Goal: Information Seeking & Learning: Learn about a topic

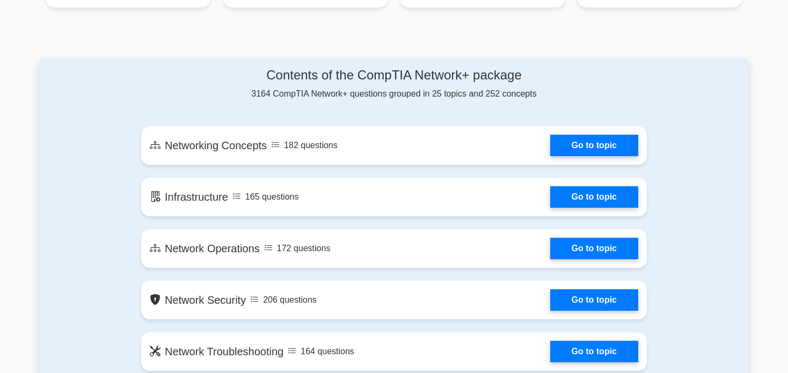
scroll to position [536, 0]
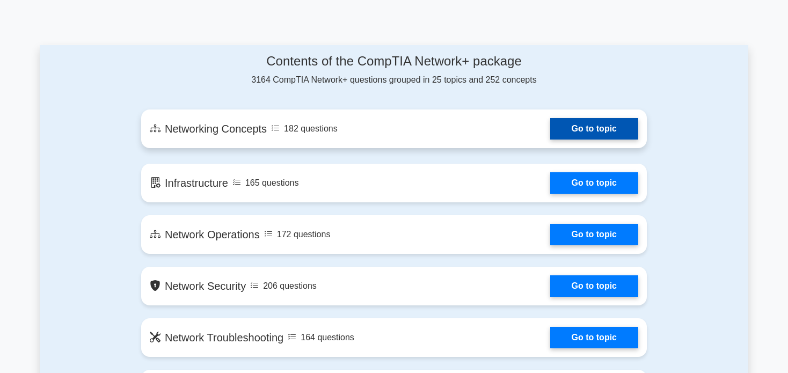
click at [567, 129] on link "Go to topic" at bounding box center [594, 128] width 88 height 21
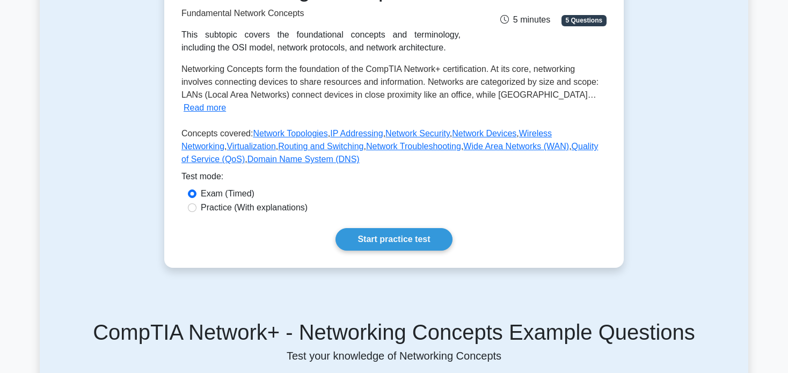
scroll to position [196, 0]
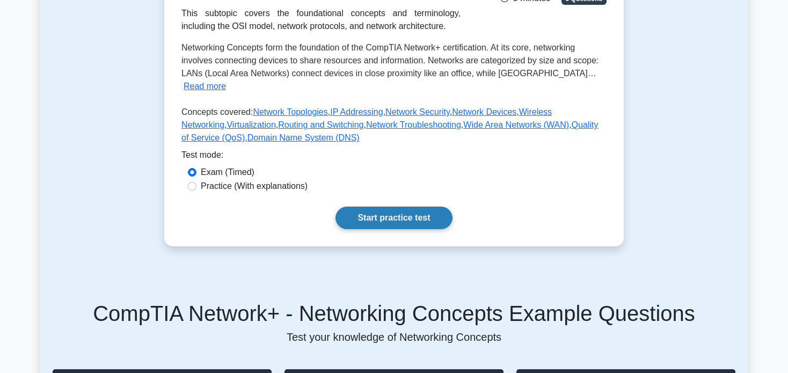
click at [406, 207] on link "Start practice test" at bounding box center [393, 218] width 116 height 23
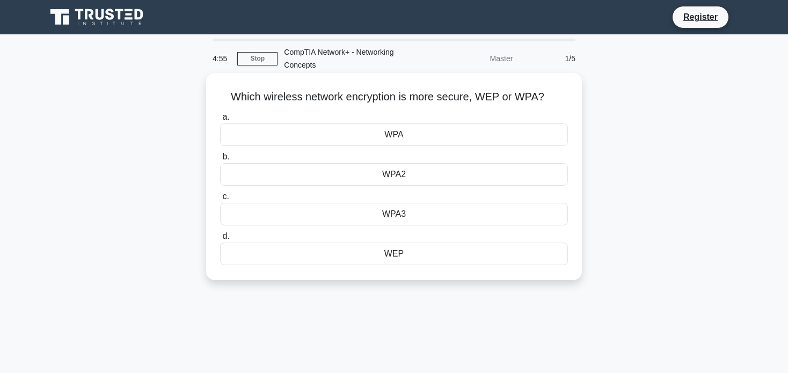
click at [433, 138] on div "WPA" at bounding box center [394, 134] width 348 height 23
click at [220, 121] on input "a. WPA" at bounding box center [220, 117] width 0 height 7
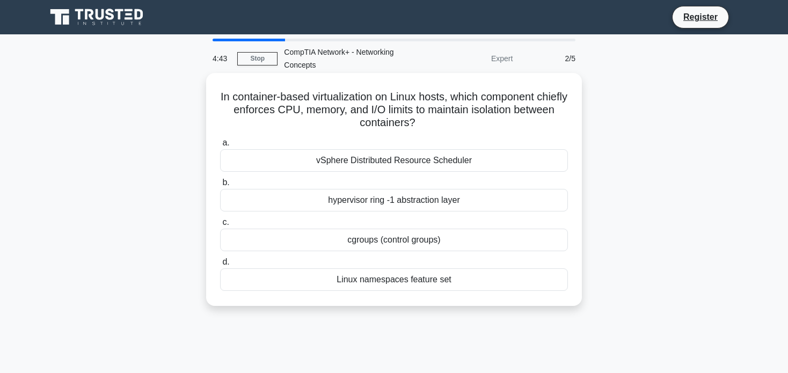
click at [446, 161] on div "vSphere Distributed Resource Scheduler" at bounding box center [394, 160] width 348 height 23
click at [220, 146] on input "a. vSphere Distributed Resource Scheduler" at bounding box center [220, 142] width 0 height 7
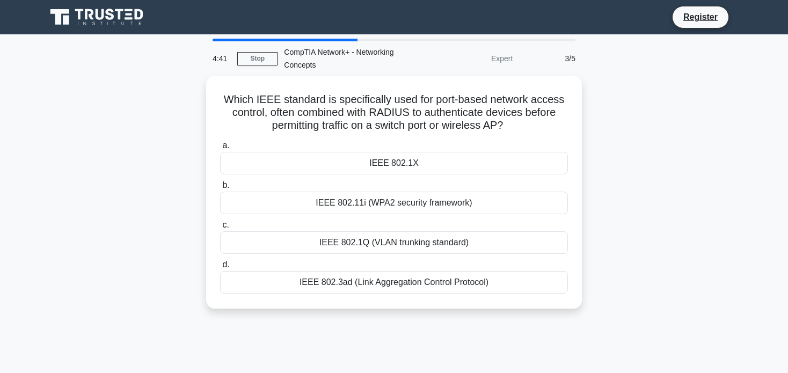
click at [446, 161] on div "IEEE 802.1X" at bounding box center [394, 163] width 348 height 23
click at [220, 149] on input "a. IEEE 802.1X" at bounding box center [220, 145] width 0 height 7
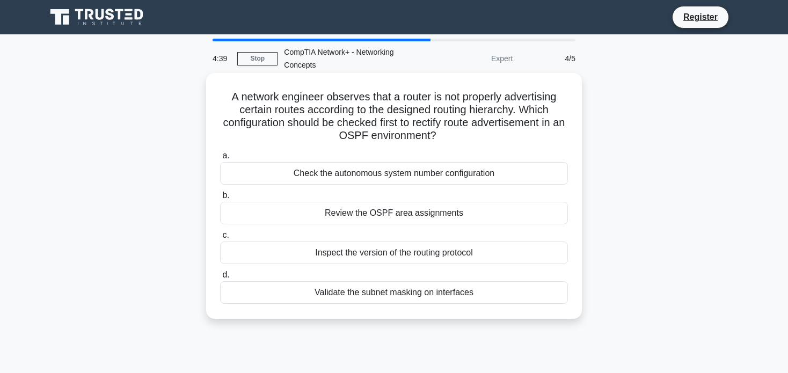
click at [452, 180] on div "Check the autonomous system number configuration" at bounding box center [394, 173] width 348 height 23
click at [220, 159] on input "a. Check the autonomous system number configuration" at bounding box center [220, 155] width 0 height 7
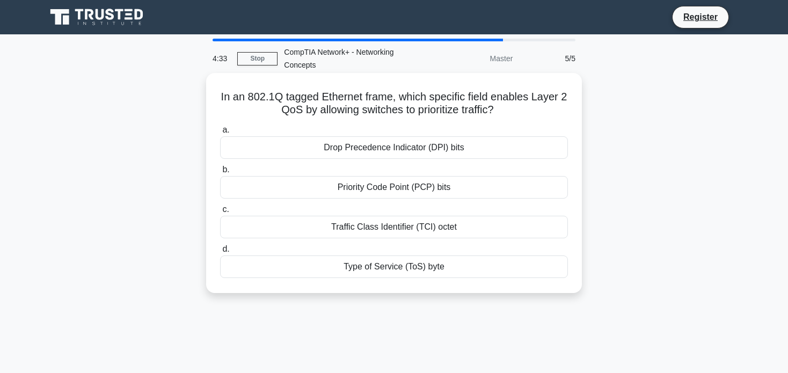
click at [466, 150] on div "Drop Precedence Indicator (DPI) bits" at bounding box center [394, 147] width 348 height 23
click at [220, 134] on input "a. Drop Precedence Indicator (DPI) bits" at bounding box center [220, 130] width 0 height 7
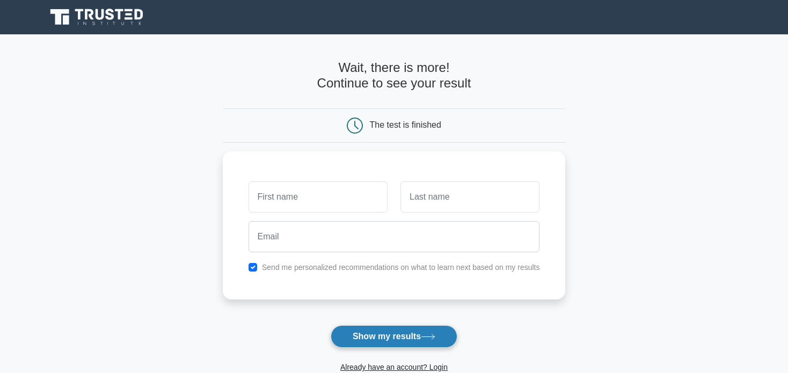
click at [395, 328] on button "Show my results" at bounding box center [393, 336] width 127 height 23
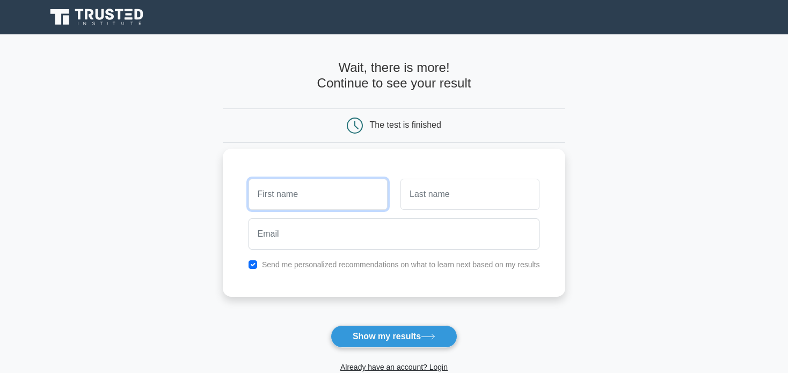
click at [354, 192] on input "text" at bounding box center [317, 194] width 139 height 31
type input "sdasda"
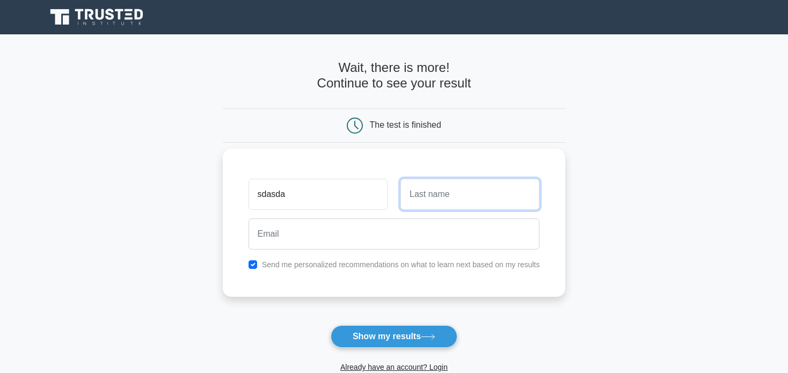
click at [440, 192] on input "text" at bounding box center [469, 194] width 139 height 31
type input "adsadsa"
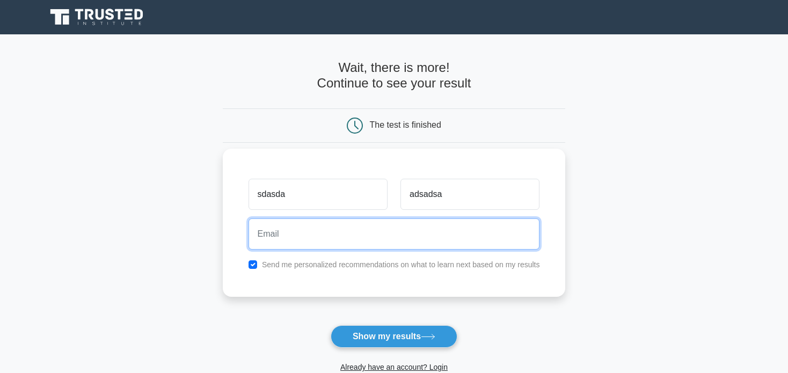
click at [419, 236] on input "email" at bounding box center [393, 233] width 291 height 31
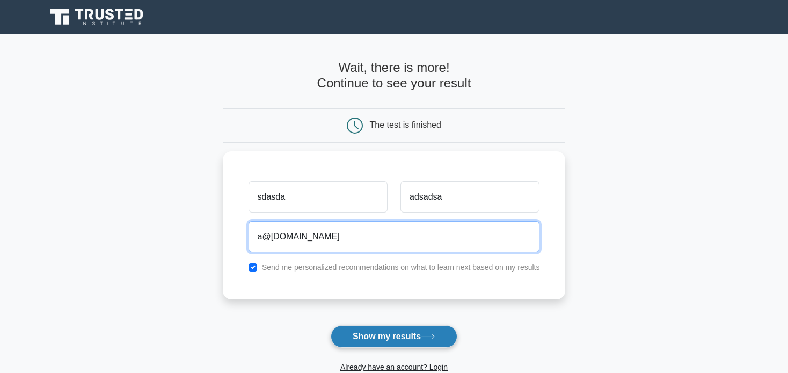
type input "a@a.com"
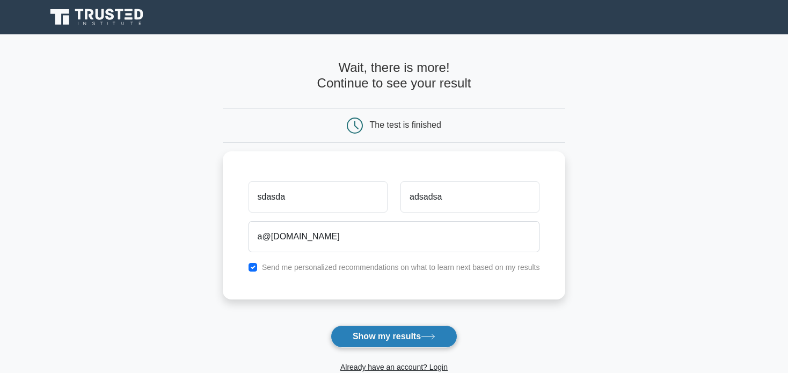
click at [410, 333] on button "Show my results" at bounding box center [393, 336] width 127 height 23
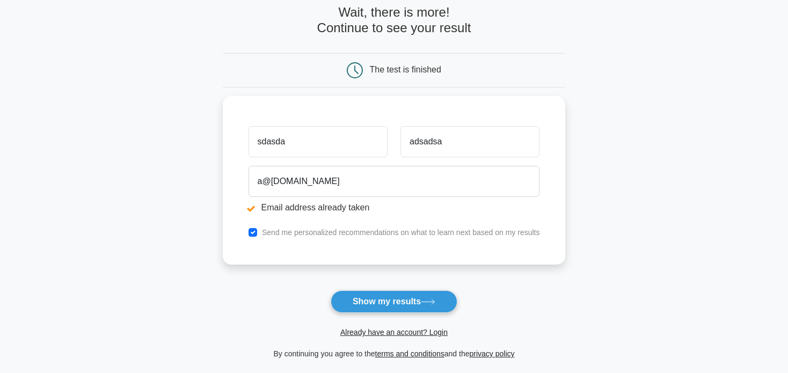
scroll to position [116, 0]
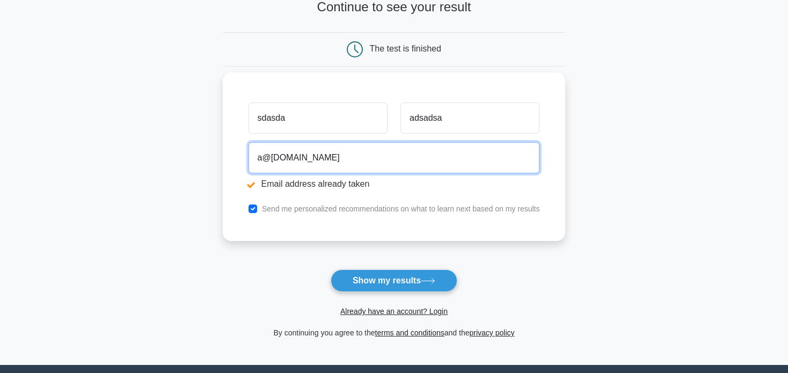
click at [274, 157] on input "a@[DOMAIN_NAME]" at bounding box center [393, 157] width 291 height 31
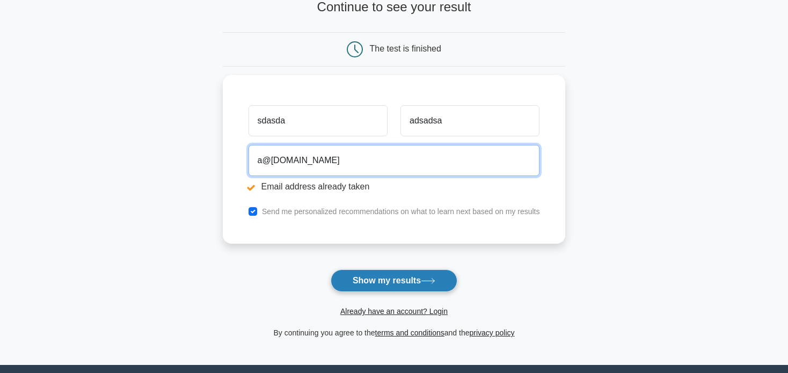
type input "a@[DOMAIN_NAME]"
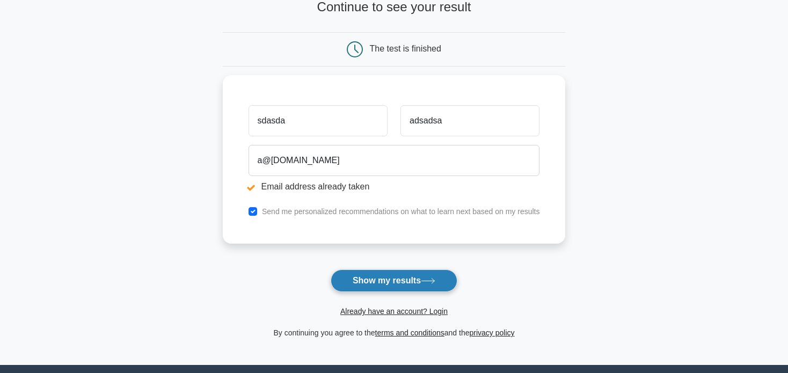
click at [402, 283] on button "Show my results" at bounding box center [393, 280] width 127 height 23
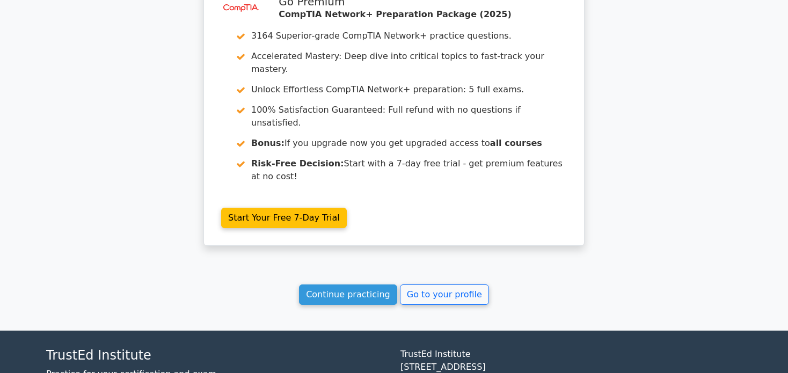
scroll to position [899, 0]
